Goal: Download file/media

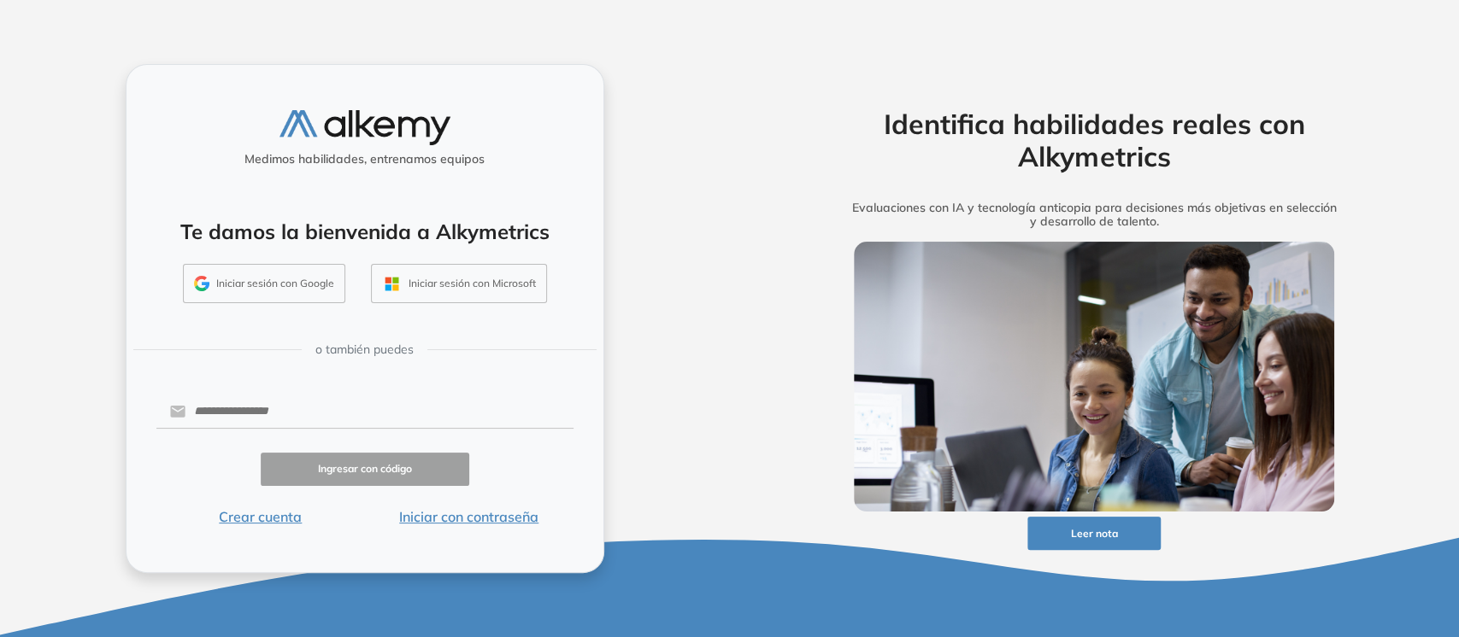
click at [456, 477] on button "Iniciar con contraseña" at bounding box center [469, 517] width 208 height 21
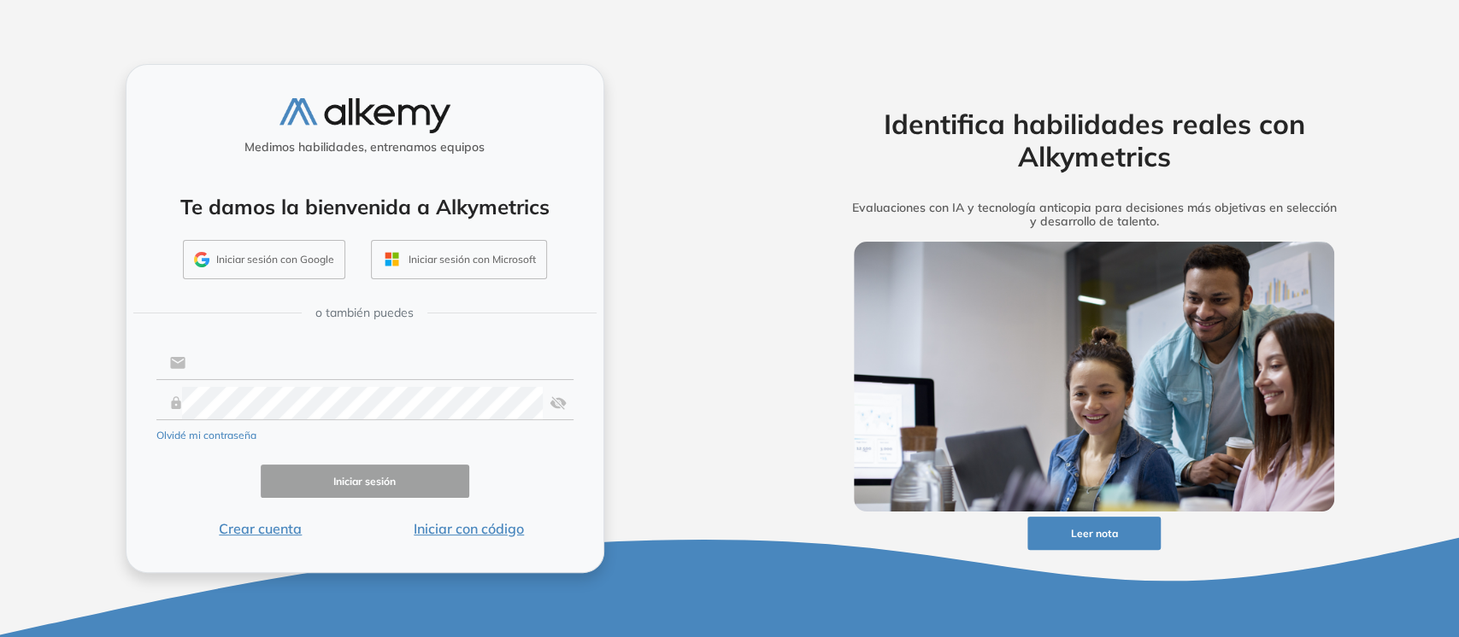
type input "**********"
click at [367, 473] on button "Iniciar sesión" at bounding box center [365, 481] width 208 height 33
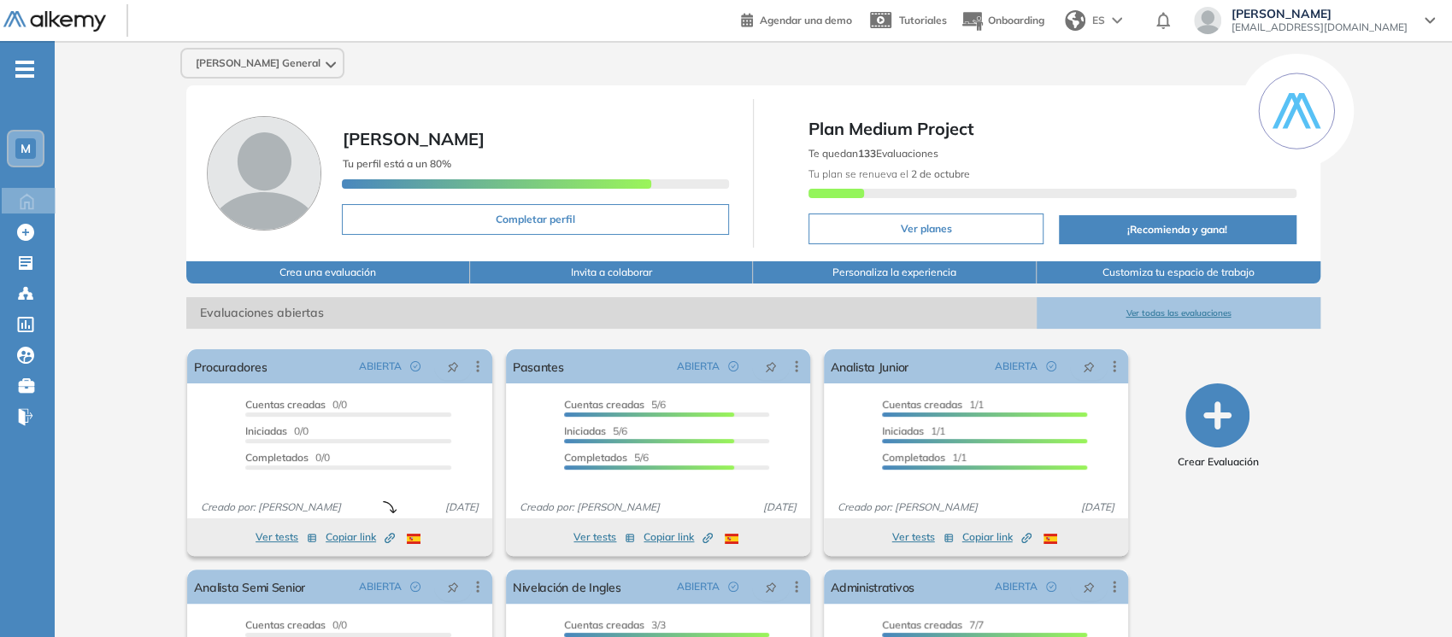
scroll to position [171, 0]
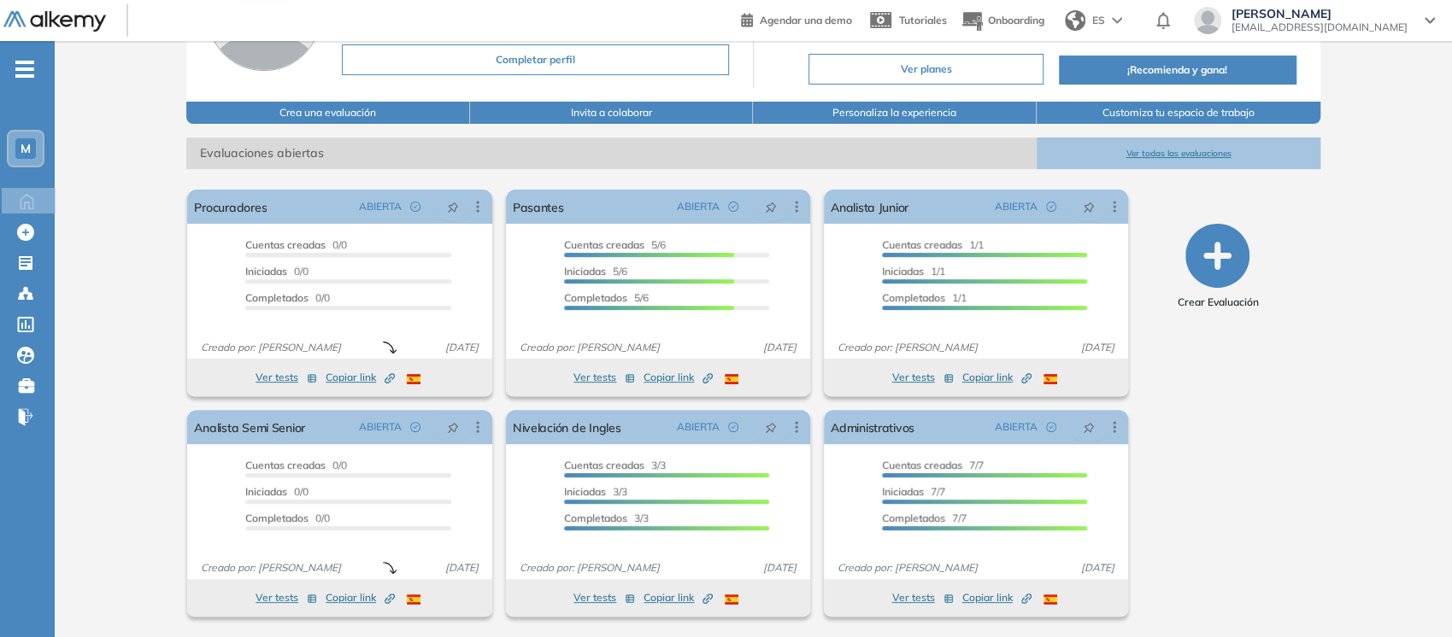
click at [27, 73] on span "-" at bounding box center [24, 68] width 19 height 14
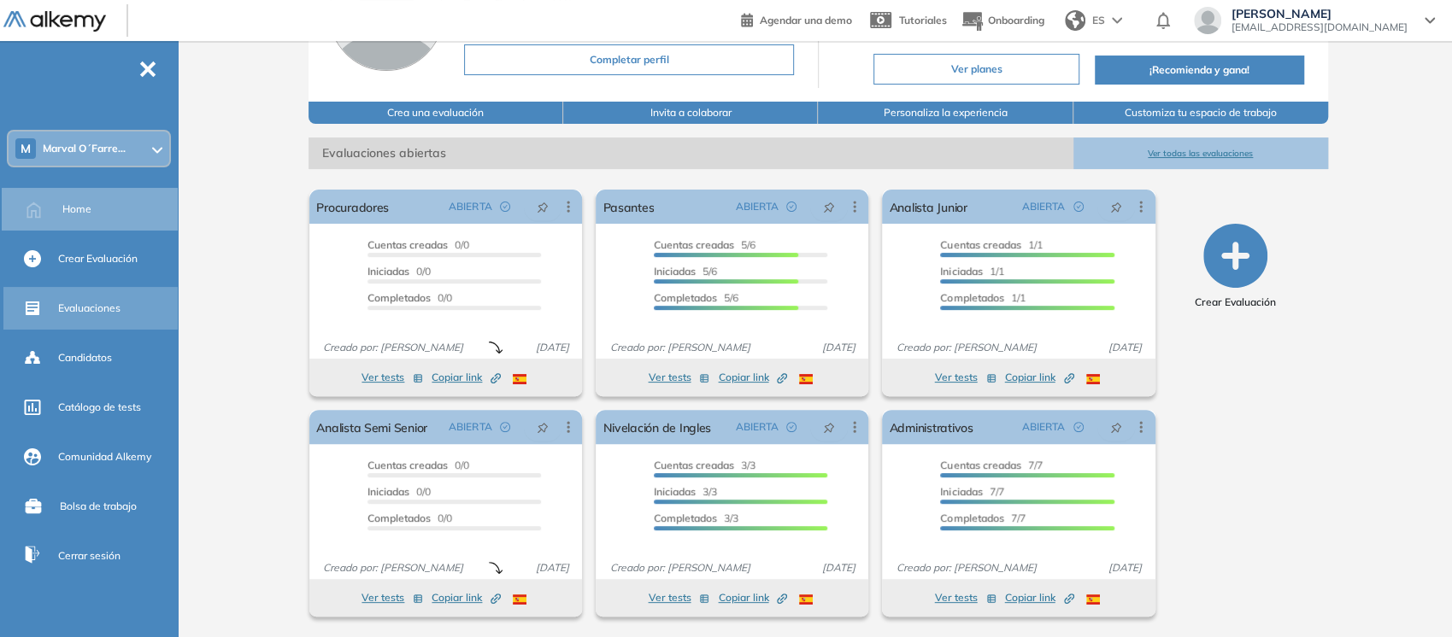
click at [96, 317] on div "Evaluaciones" at bounding box center [116, 308] width 116 height 29
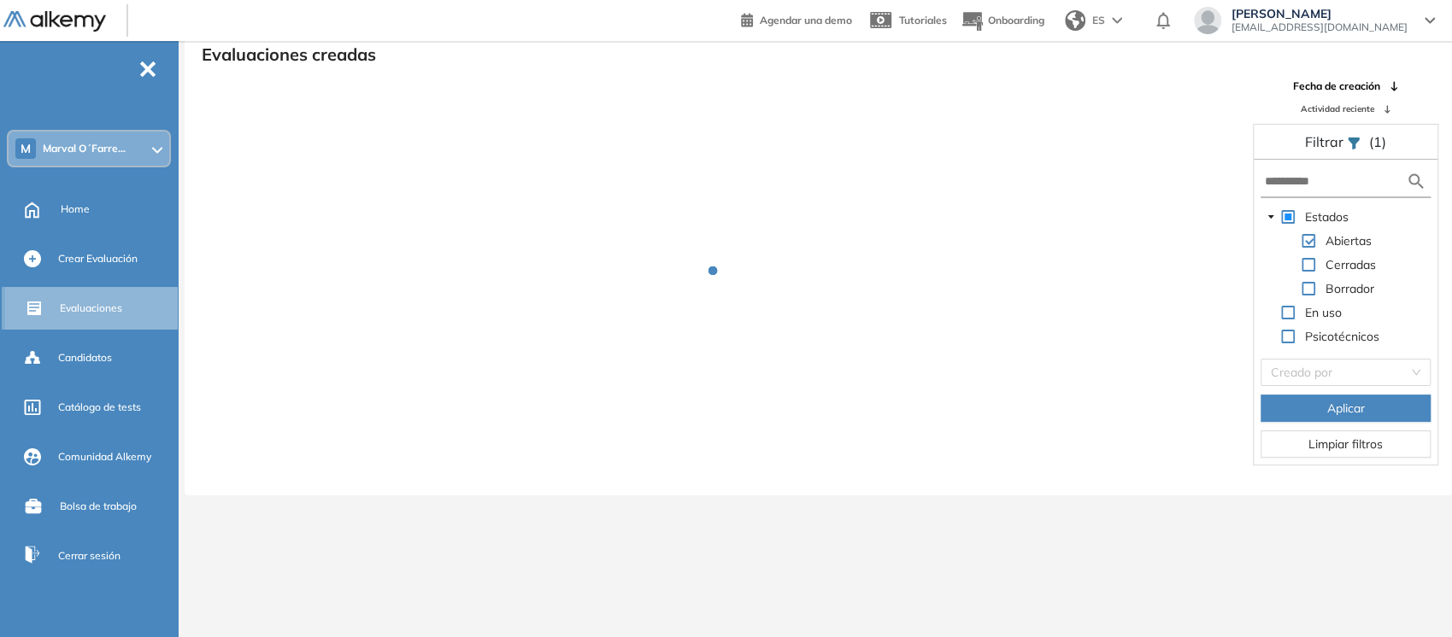
scroll to position [41, 0]
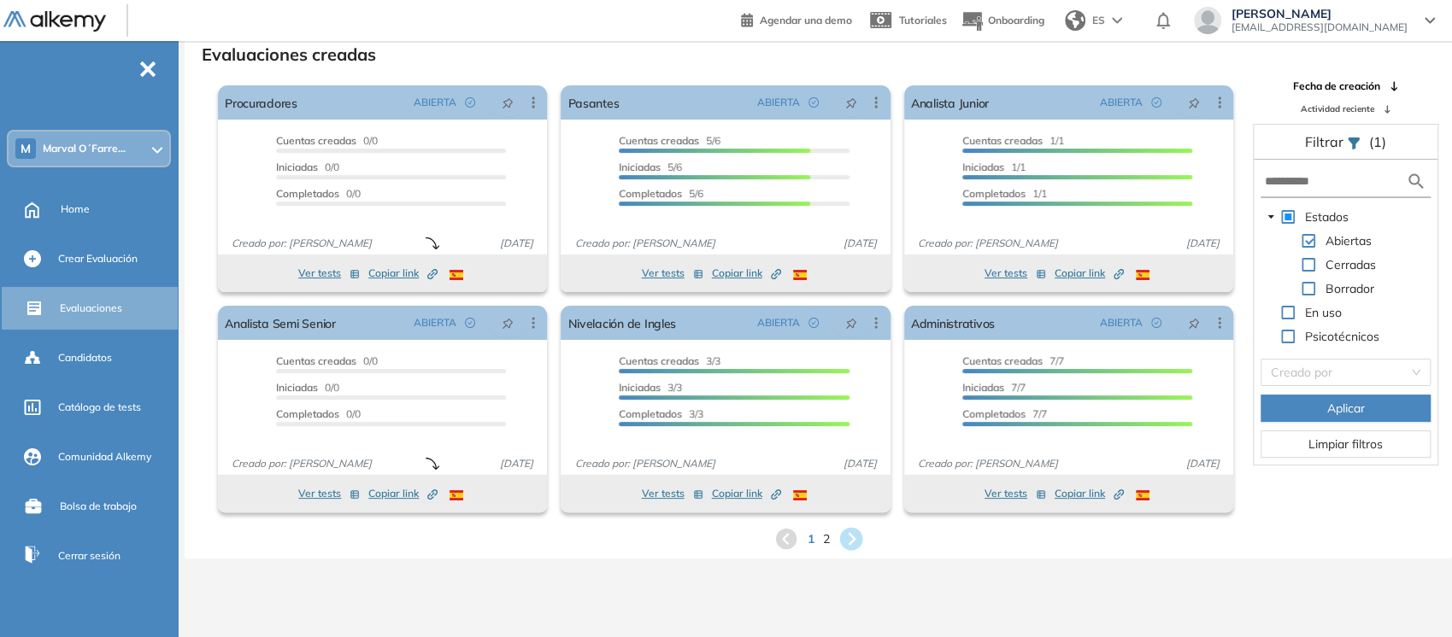
click at [854, 536] on icon at bounding box center [850, 539] width 23 height 23
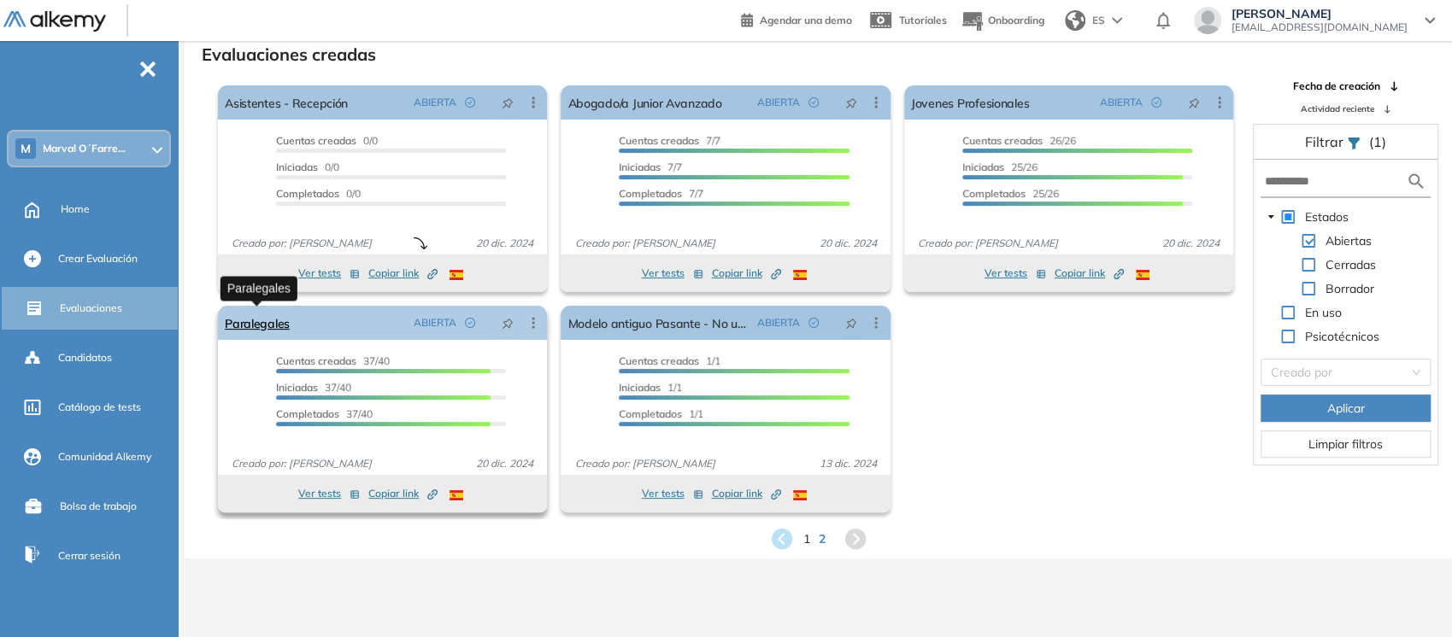
click at [248, 320] on link "Paralegales" at bounding box center [257, 323] width 65 height 34
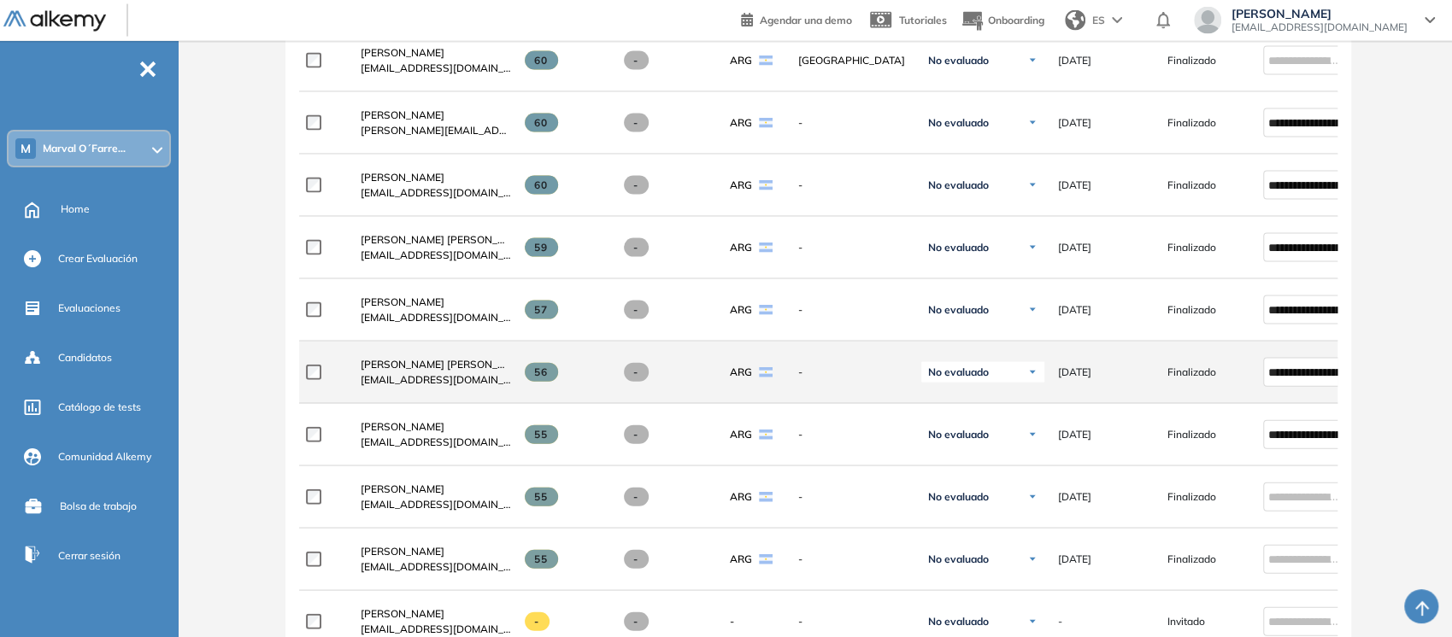
scroll to position [2360, 0]
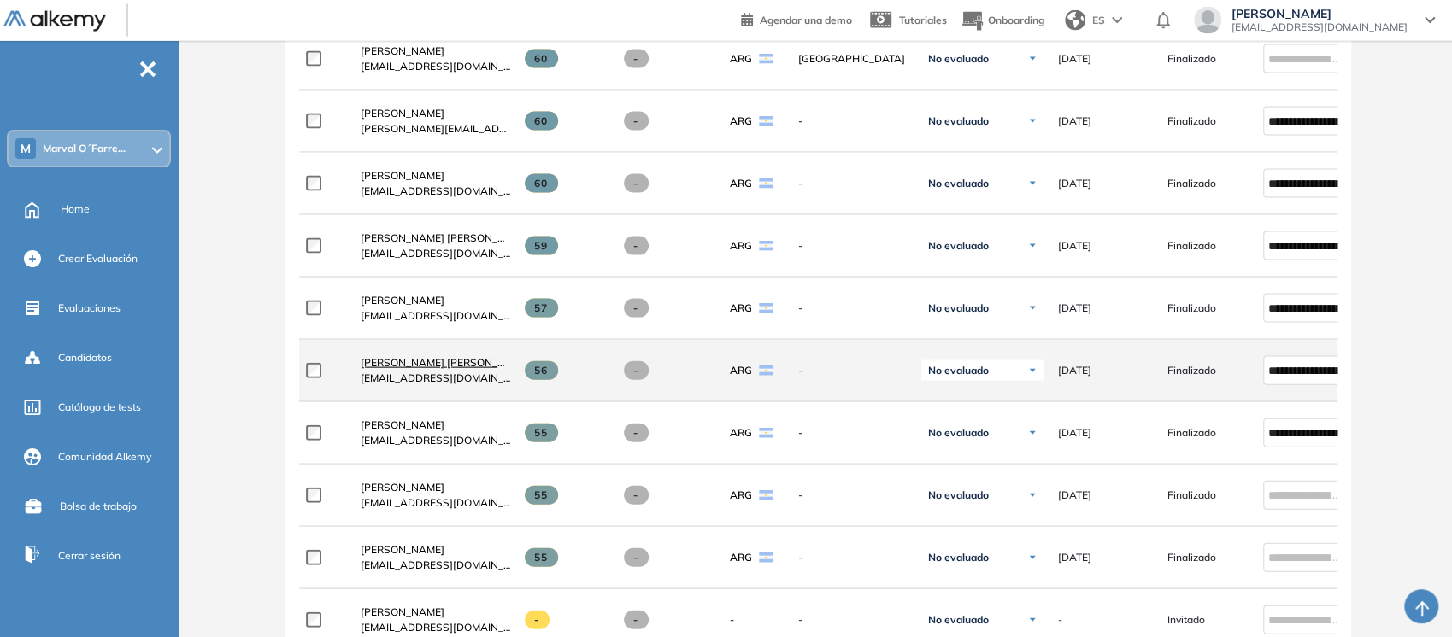
click at [426, 371] on link "Luana Sofia Vergara Cordi" at bounding box center [436, 362] width 150 height 15
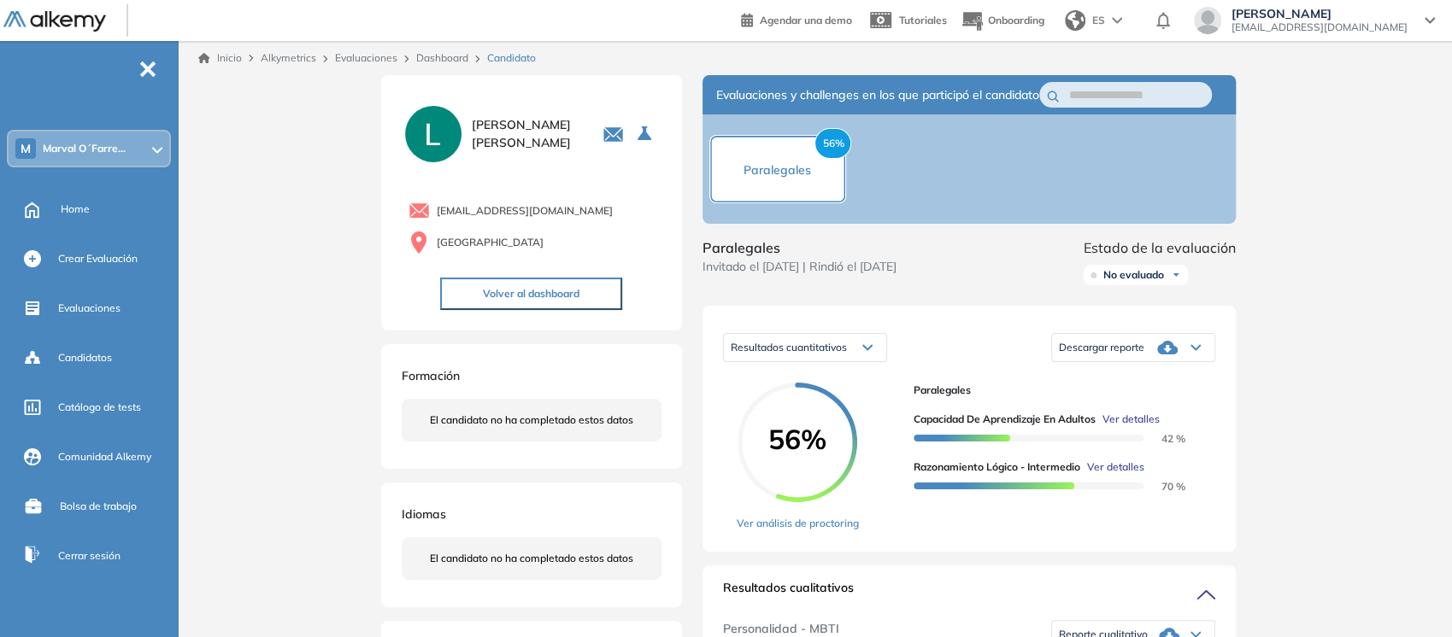
click at [1201, 364] on div "Descargar reporte" at bounding box center [1133, 348] width 162 height 34
click at [1179, 385] on li "Descargar informe completo" at bounding box center [1123, 376] width 126 height 17
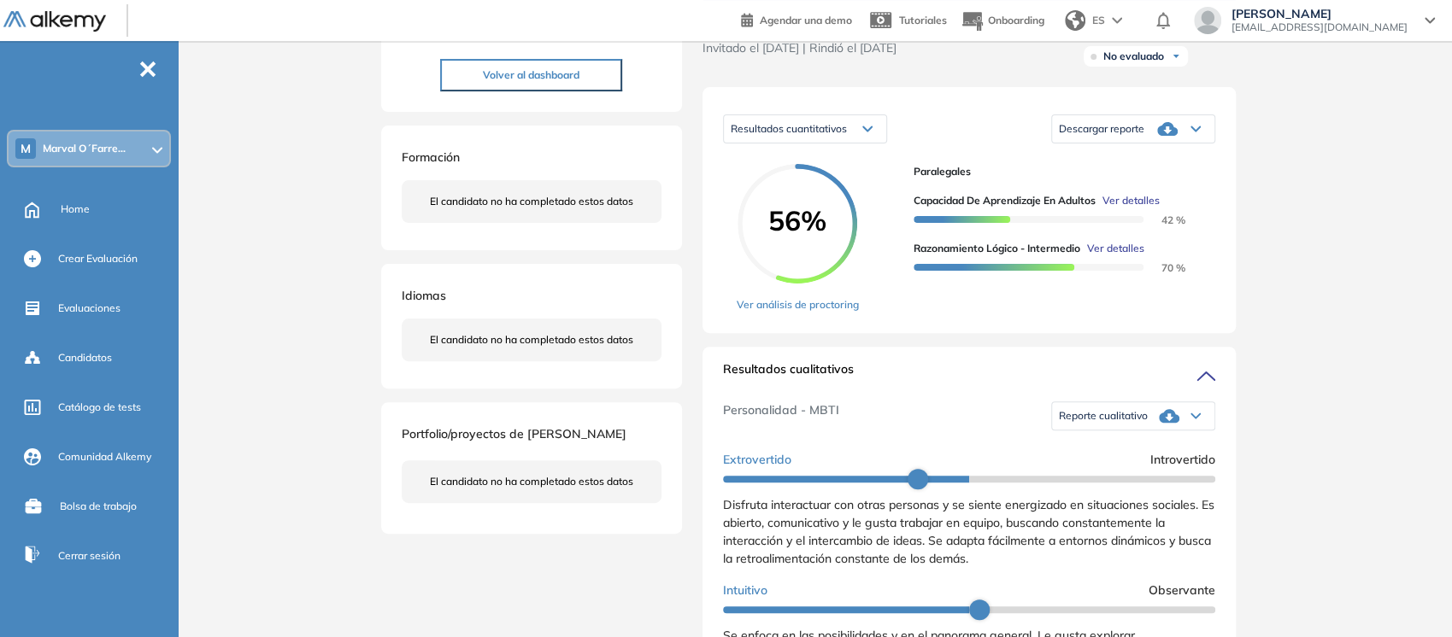
click at [1165, 423] on icon at bounding box center [1169, 416] width 21 height 14
click at [1149, 454] on li "Reporte con Afinidad AI" at bounding box center [1112, 445] width 104 height 17
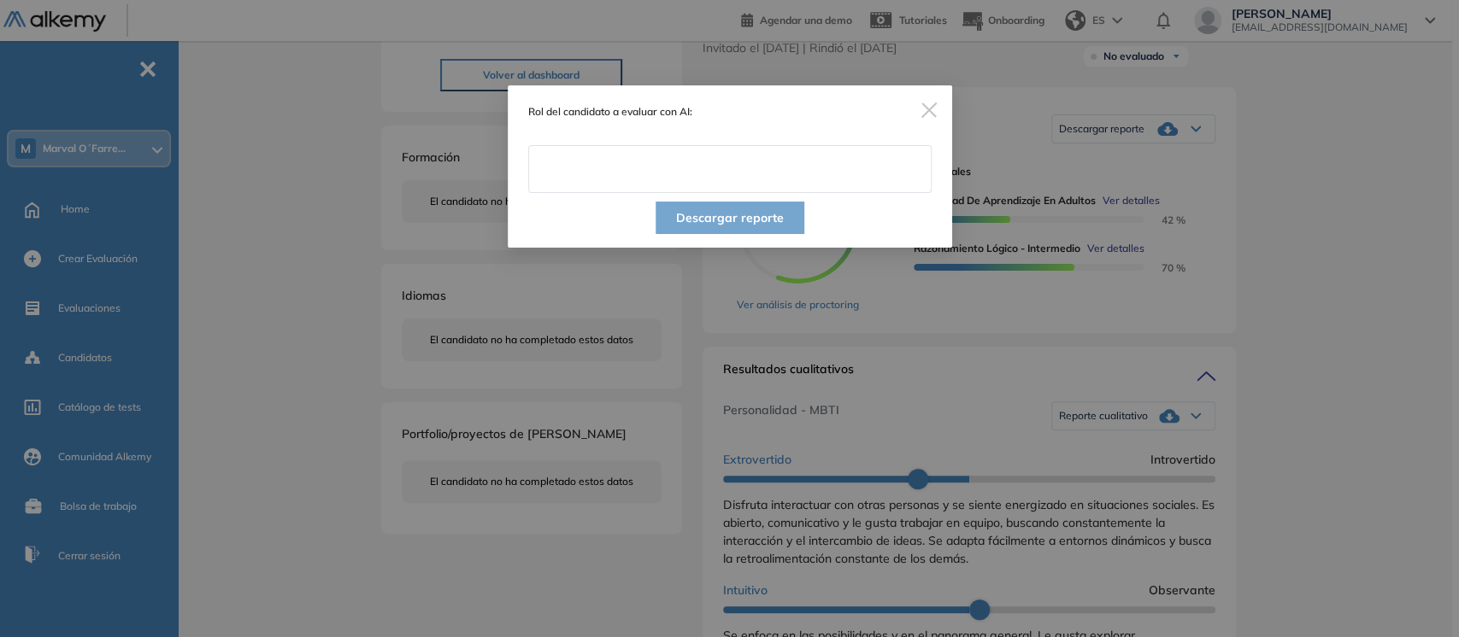
click at [631, 176] on input "text" at bounding box center [729, 169] width 403 height 48
type input "**********"
click at [684, 208] on button "Descargar reporte" at bounding box center [729, 218] width 149 height 32
